Goal: Transaction & Acquisition: Purchase product/service

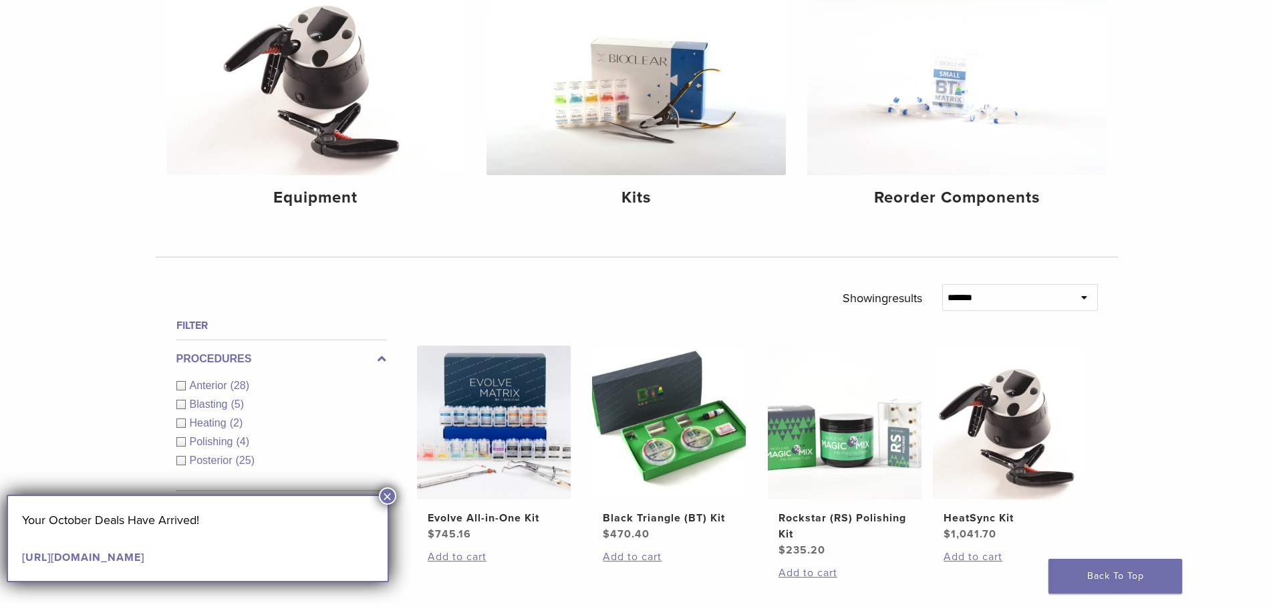
scroll to position [134, 0]
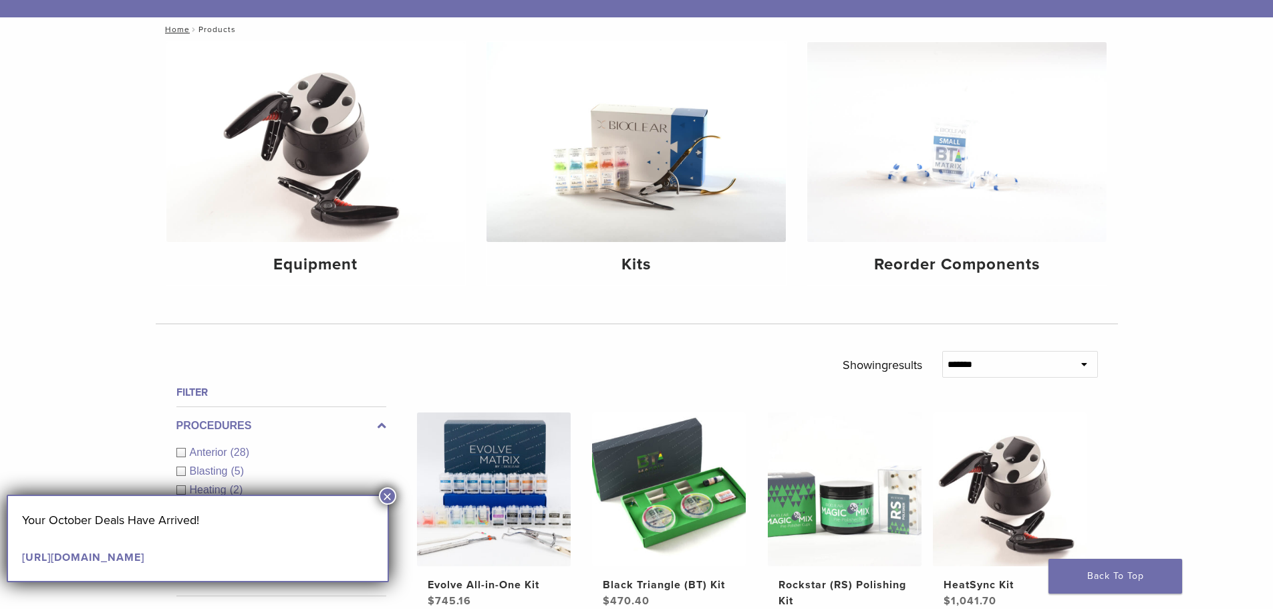
click at [381, 499] on button "×" at bounding box center [387, 495] width 17 height 17
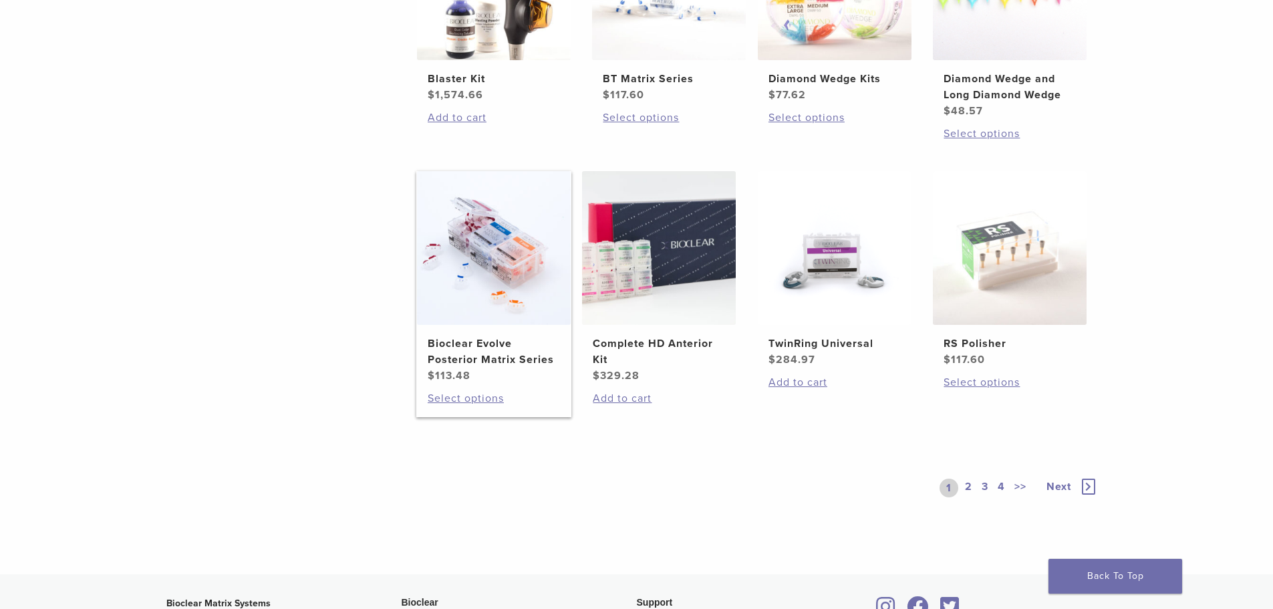
scroll to position [936, 0]
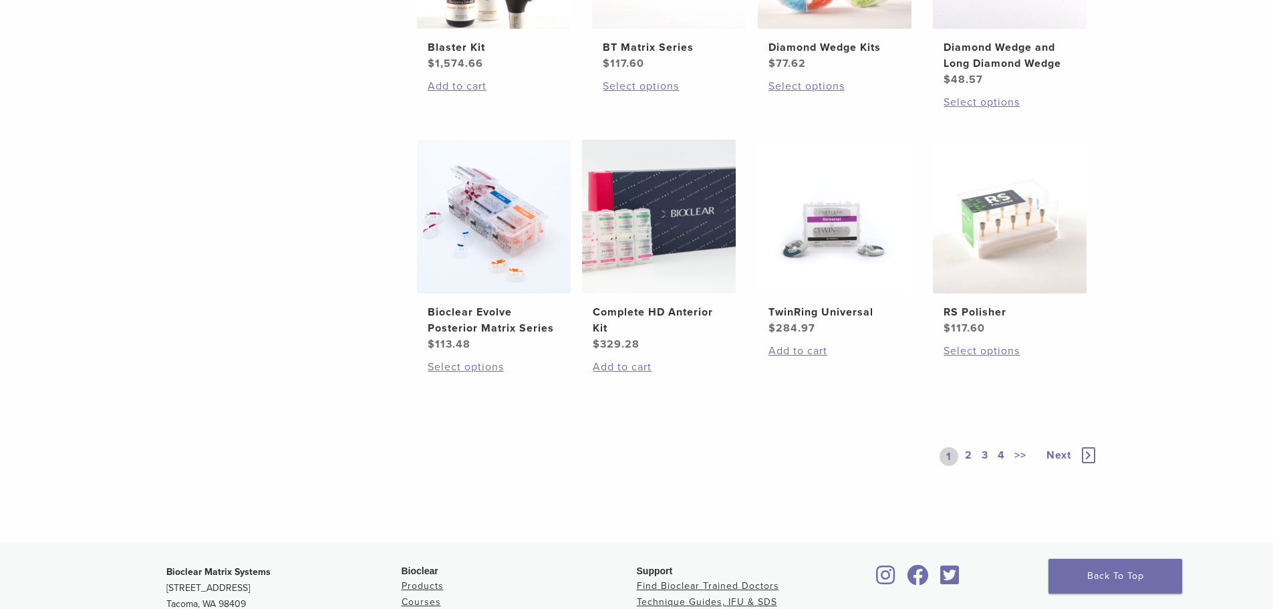
click at [972, 454] on link "2" at bounding box center [968, 456] width 13 height 19
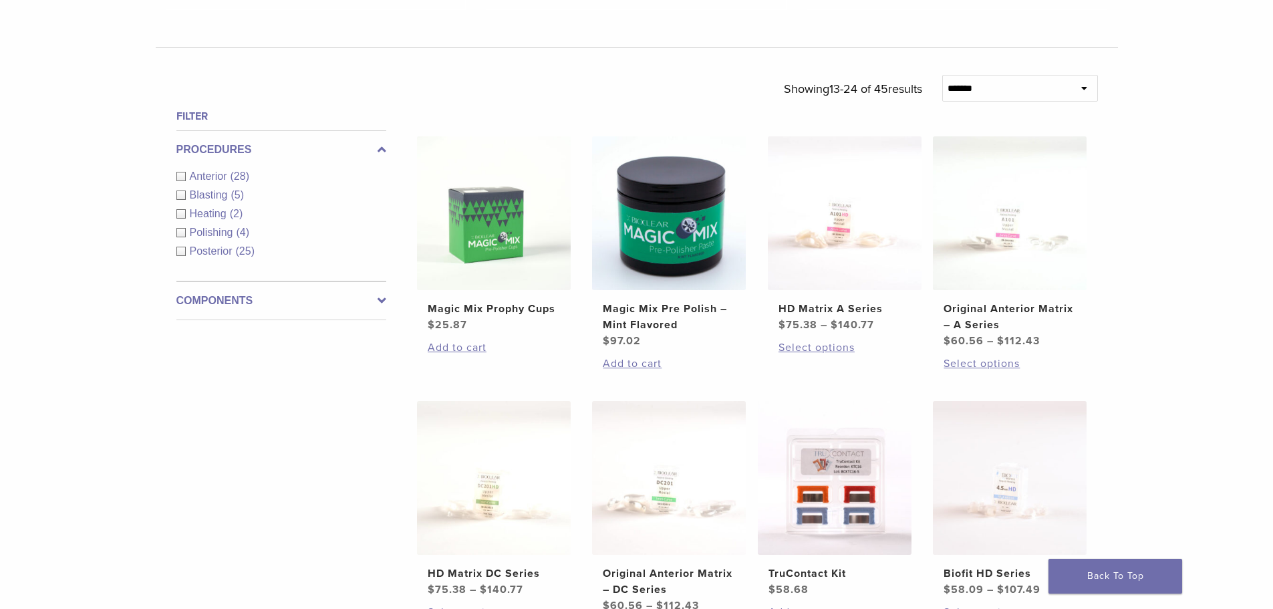
scroll to position [668, 0]
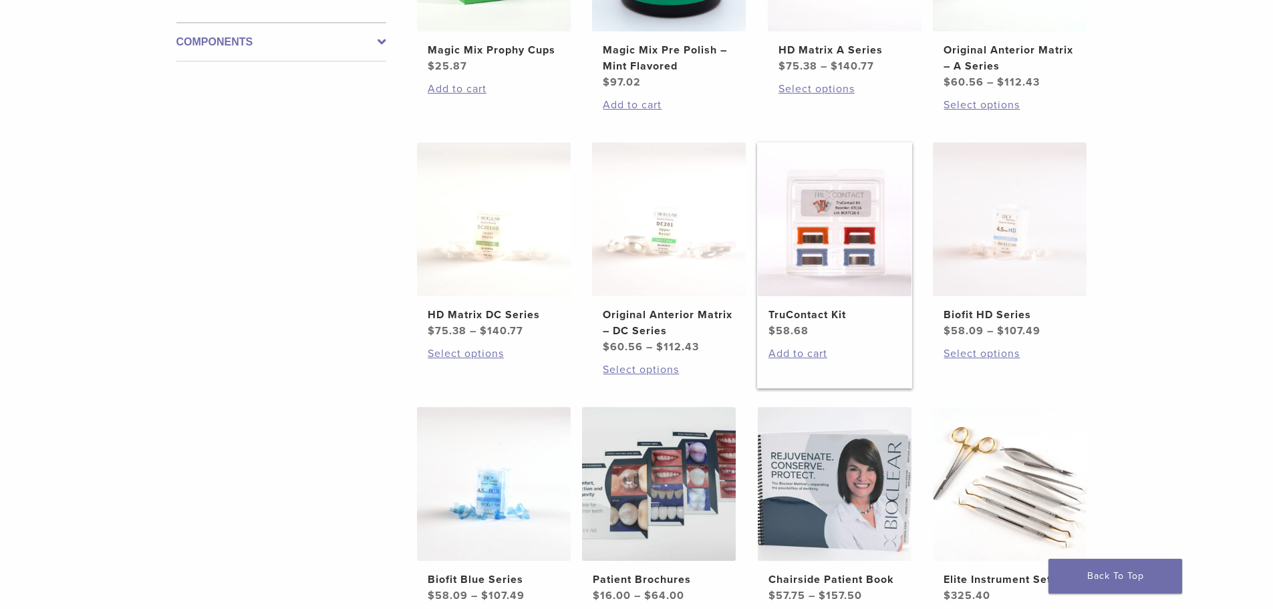
click at [812, 311] on h2 "TruContact Kit" at bounding box center [835, 315] width 132 height 16
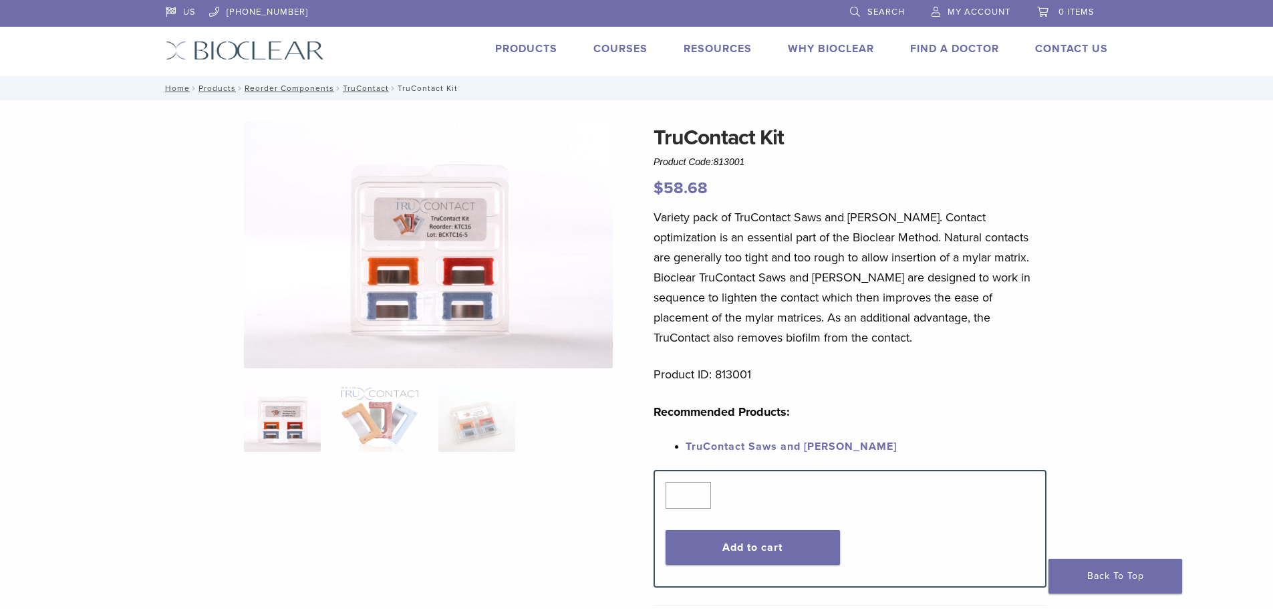
drag, startPoint x: 749, startPoint y: 163, endPoint x: 717, endPoint y: 162, distance: 32.1
click at [717, 162] on div "TruContact Kit Product Code: 813001 $ 58.68" at bounding box center [850, 161] width 393 height 79
drag, startPoint x: 752, startPoint y: 163, endPoint x: 718, endPoint y: 162, distance: 33.4
click at [718, 162] on div "TruContact Kit Product Code: 813001 $ 58.68" at bounding box center [850, 161] width 393 height 79
drag, startPoint x: 753, startPoint y: 163, endPoint x: 715, endPoint y: 159, distance: 38.3
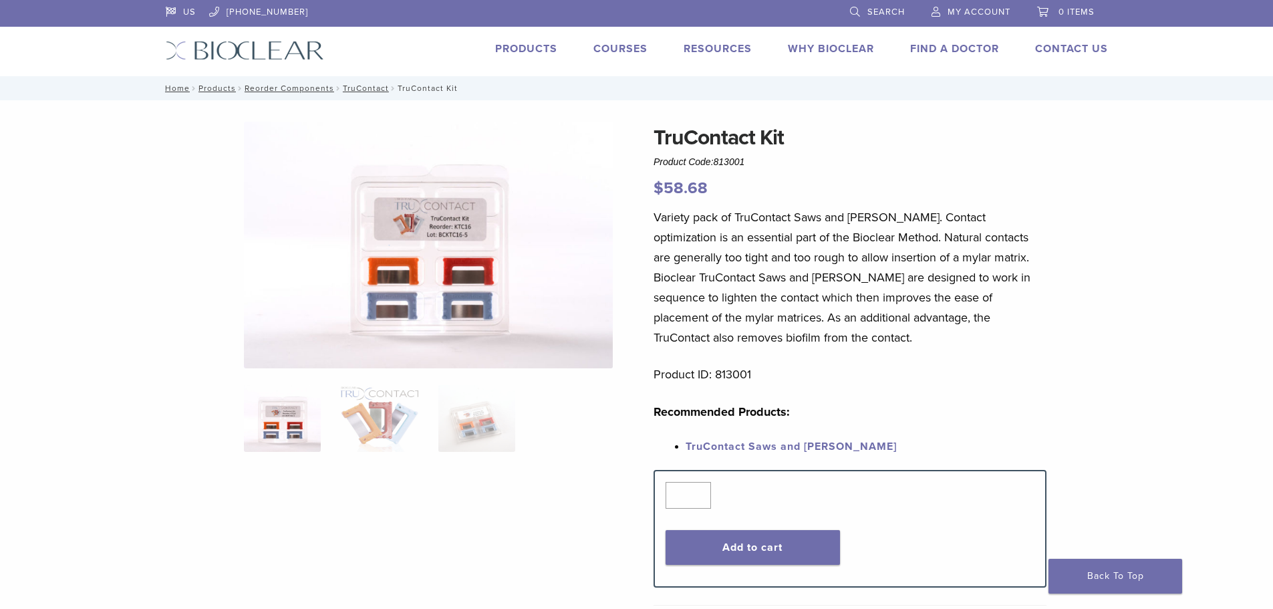
click at [714, 159] on div "TruContact Kit Product Code: 813001 $ 58.68" at bounding box center [850, 161] width 393 height 79
click at [739, 163] on span "813001" at bounding box center [729, 161] width 31 height 11
drag, startPoint x: 751, startPoint y: 368, endPoint x: 716, endPoint y: 372, distance: 35.6
click at [716, 372] on p "Product ID: 813001" at bounding box center [850, 374] width 393 height 20
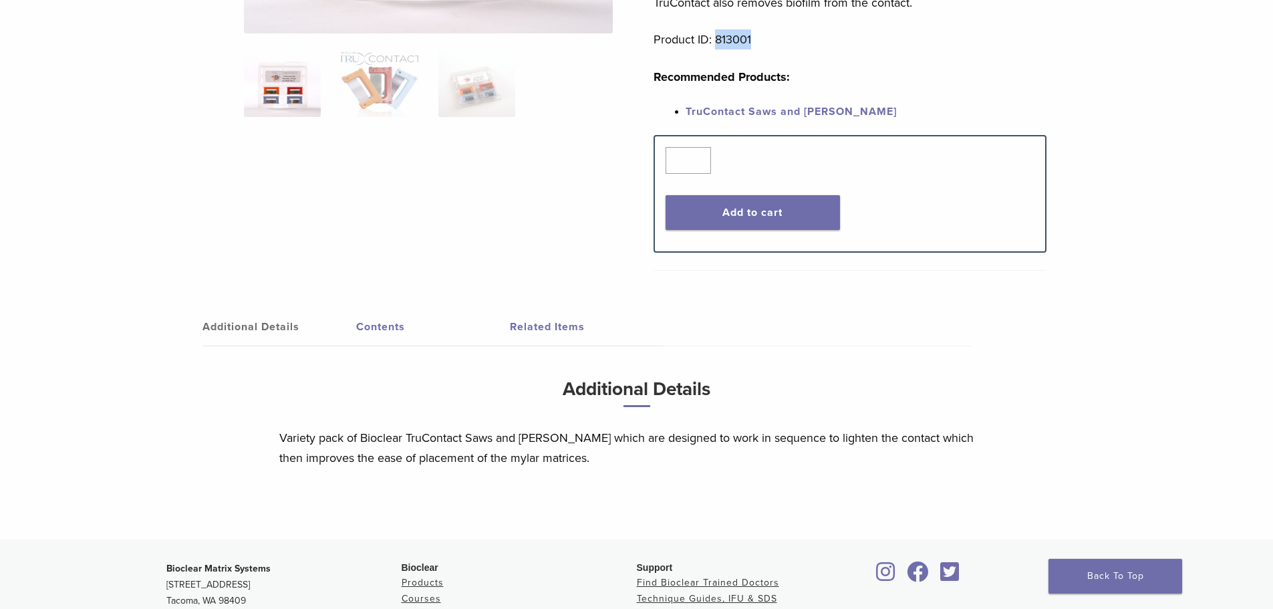
scroll to position [334, 0]
click at [761, 115] on link "TruContact Saws and [PERSON_NAME]" at bounding box center [791, 112] width 211 height 13
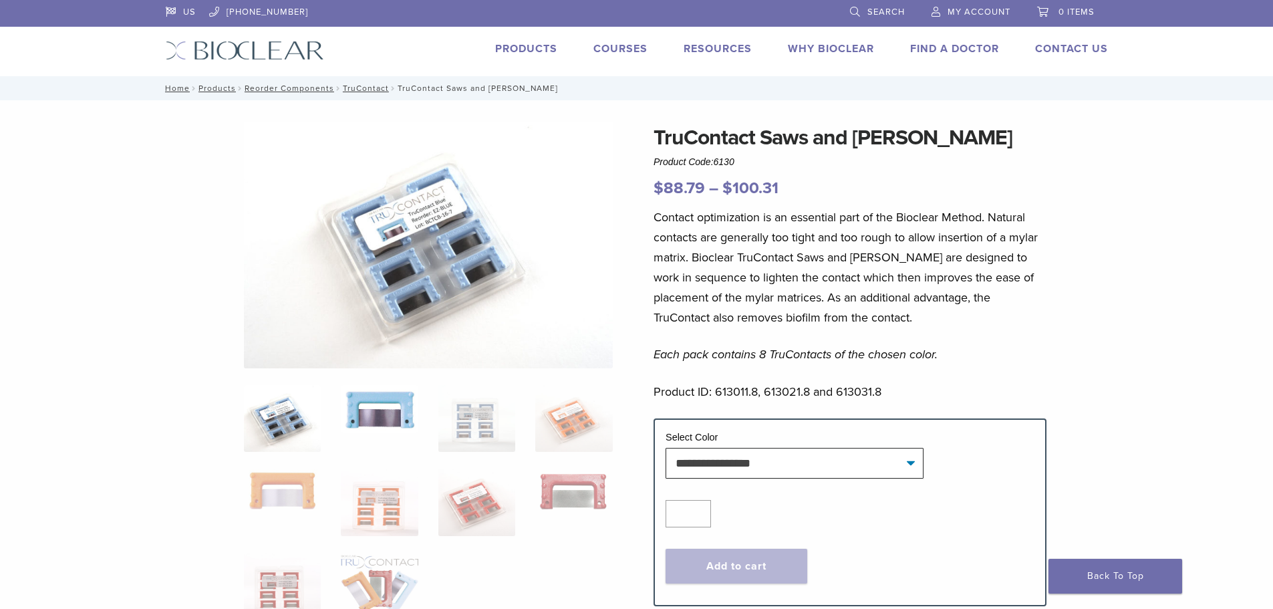
click at [399, 422] on img at bounding box center [379, 408] width 77 height 47
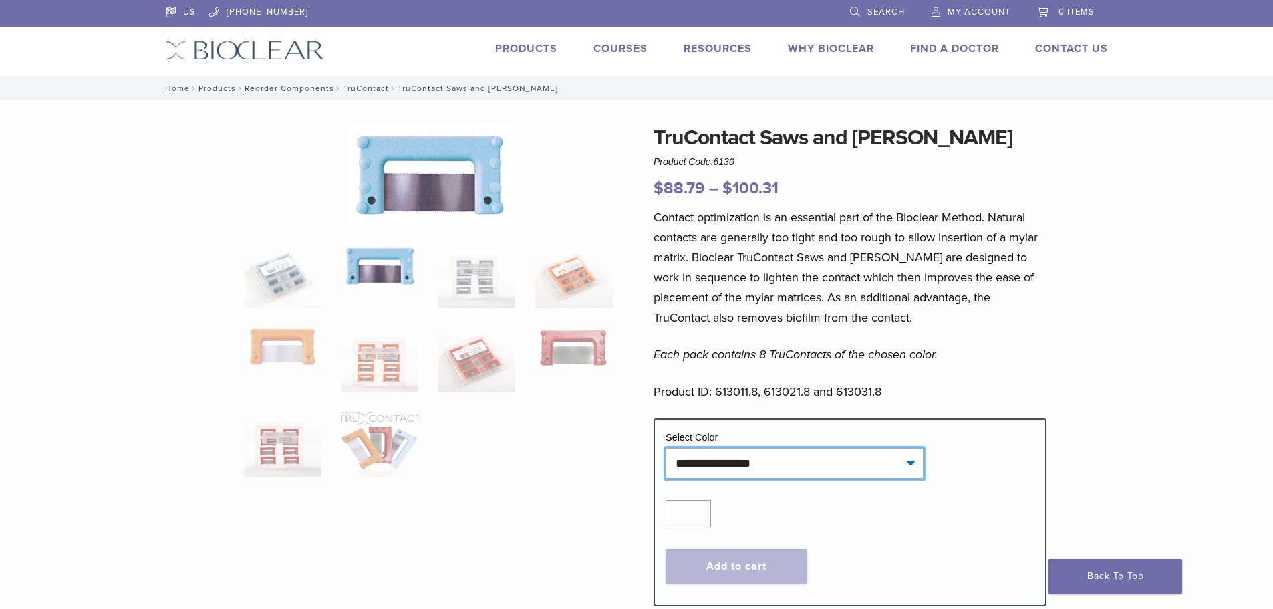
click at [693, 463] on select "**********" at bounding box center [795, 463] width 258 height 31
click at [666, 448] on select "**********" at bounding box center [795, 463] width 258 height 31
select select "****"
